Goal: Find specific page/section: Find specific page/section

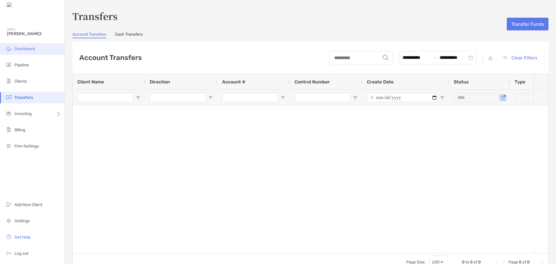
click at [27, 51] on span "Dashboard" at bounding box center [24, 48] width 21 height 5
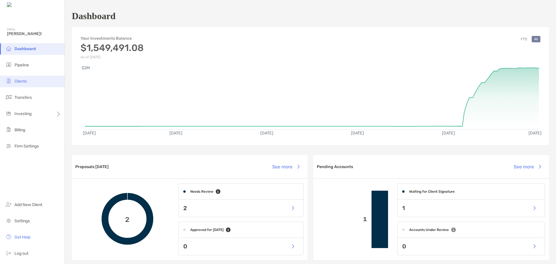
click at [29, 82] on li "Clients" at bounding box center [32, 82] width 65 height 12
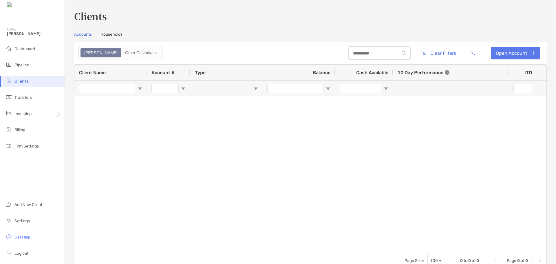
click at [112, 33] on link "Households" at bounding box center [111, 35] width 22 height 6
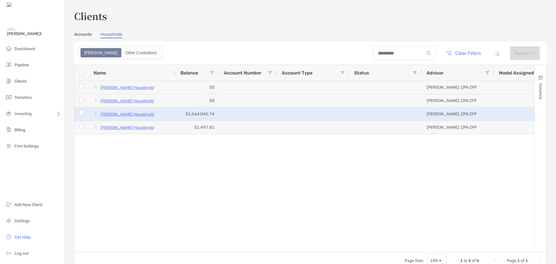
click at [140, 113] on p "[PERSON_NAME] Household" at bounding box center [126, 114] width 53 height 7
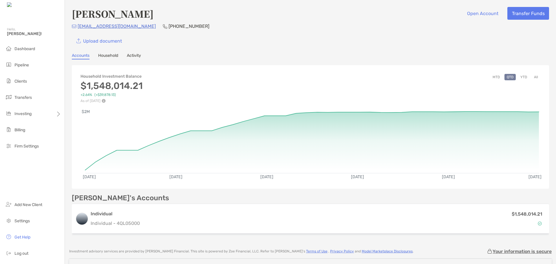
click at [524, 77] on button "YTD" at bounding box center [523, 77] width 11 height 6
